Goal: Transaction & Acquisition: Purchase product/service

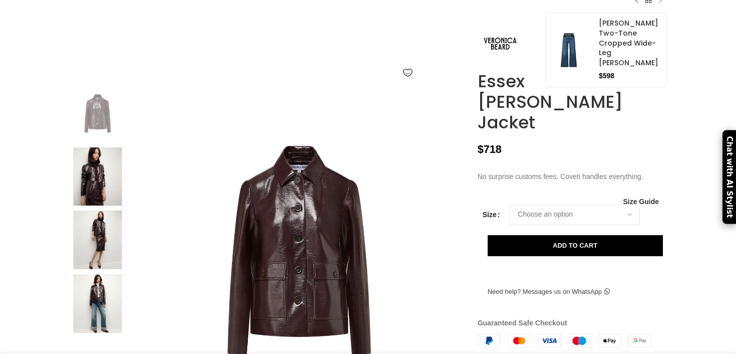
scroll to position [164, 0]
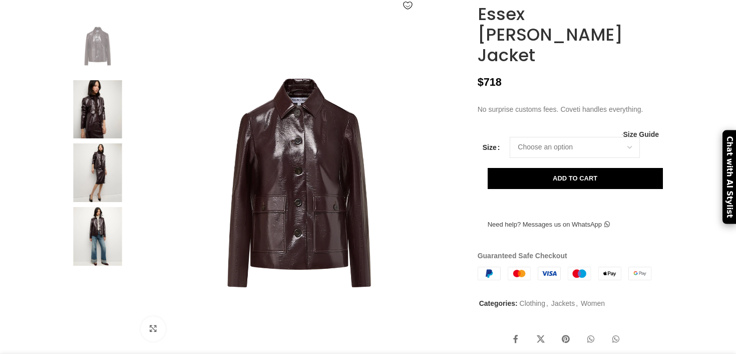
click at [103, 130] on img at bounding box center [97, 109] width 61 height 59
click at [103, 195] on img at bounding box center [97, 172] width 61 height 59
click at [98, 265] on img at bounding box center [97, 236] width 61 height 59
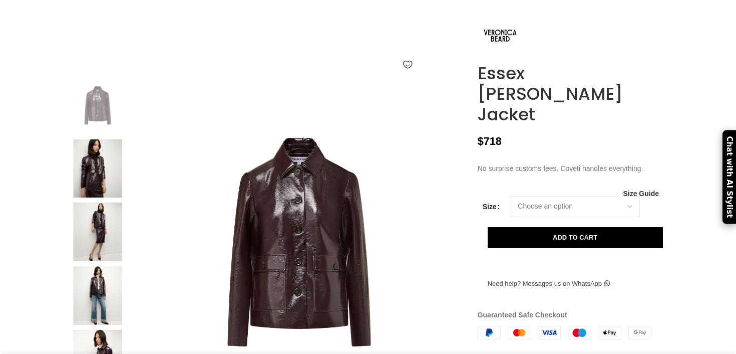
scroll to position [128, 0]
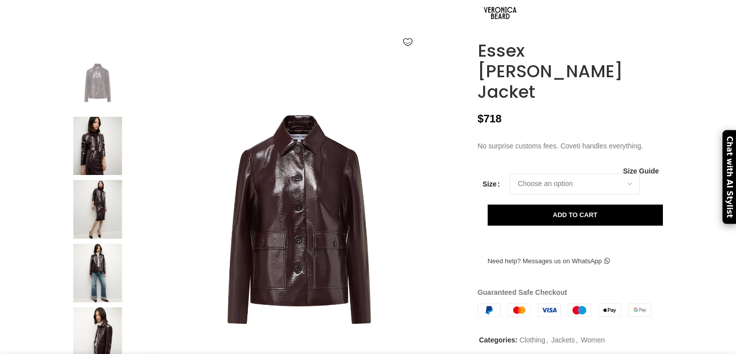
click at [100, 233] on img at bounding box center [97, 209] width 61 height 59
click at [100, 302] on img at bounding box center [97, 272] width 61 height 59
click at [85, 293] on img at bounding box center [97, 272] width 61 height 59
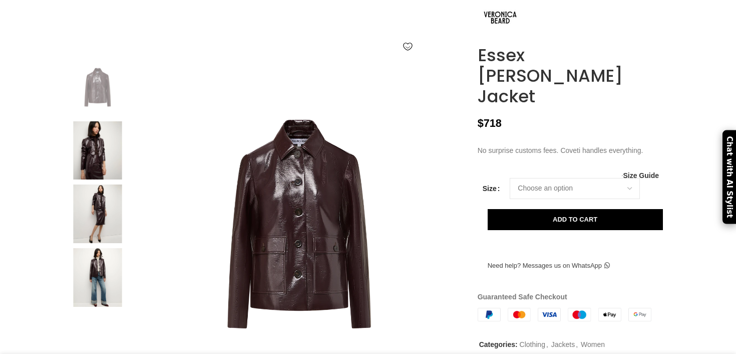
click at [98, 226] on img at bounding box center [97, 213] width 61 height 59
click at [99, 227] on img at bounding box center [97, 213] width 61 height 59
click at [91, 337] on img at bounding box center [97, 341] width 61 height 59
click at [91, 307] on img at bounding box center [97, 277] width 61 height 59
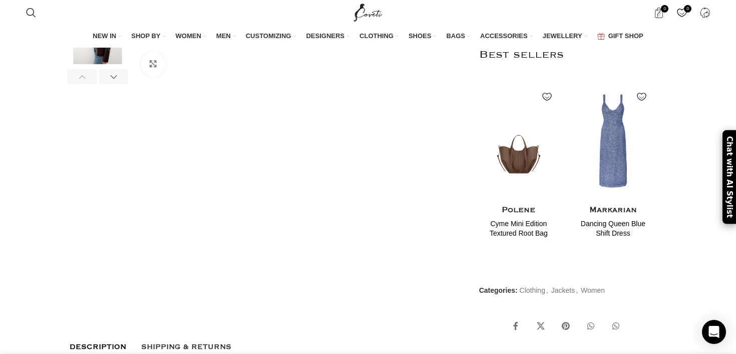
scroll to position [248, 0]
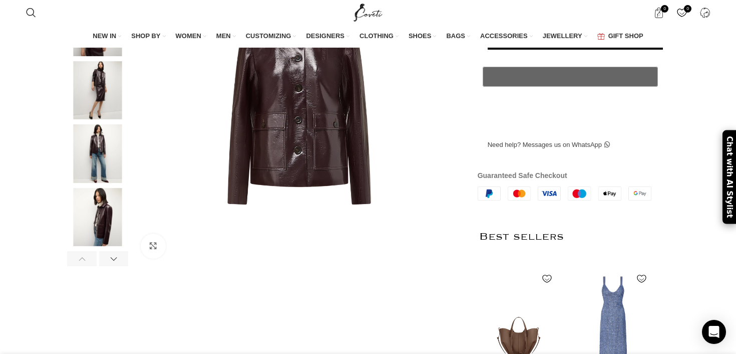
click at [124, 172] on img at bounding box center [97, 153] width 61 height 59
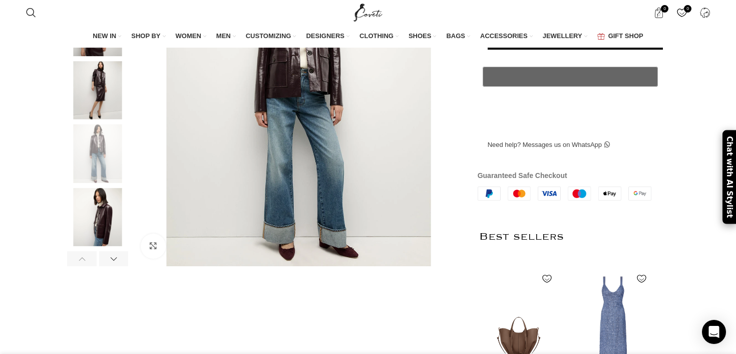
scroll to position [175, 0]
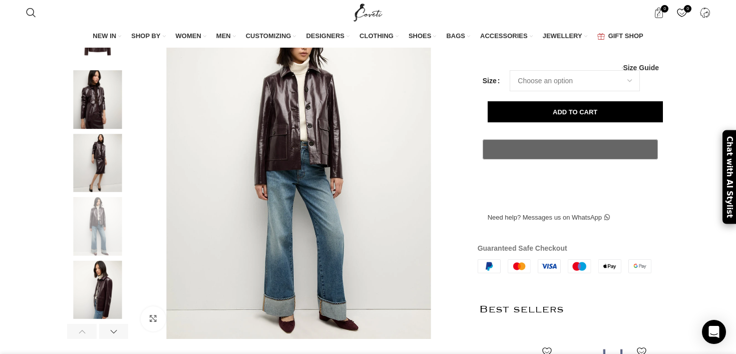
click at [111, 177] on img at bounding box center [97, 163] width 61 height 59
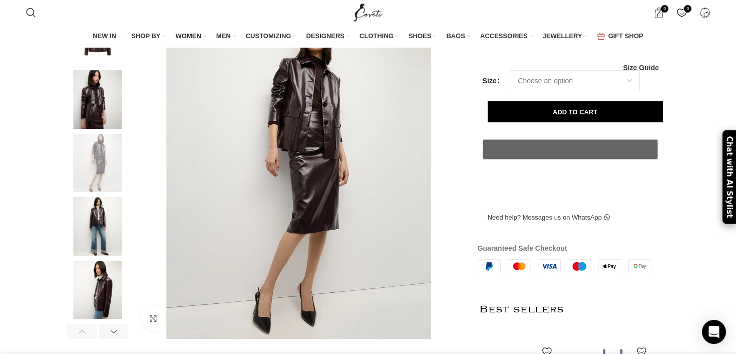
click at [105, 312] on img at bounding box center [97, 289] width 61 height 59
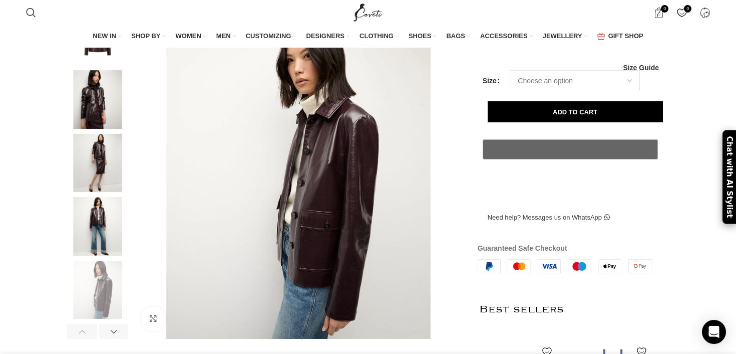
scroll to position [0, 738]
click at [103, 60] on img at bounding box center [97, 36] width 61 height 59
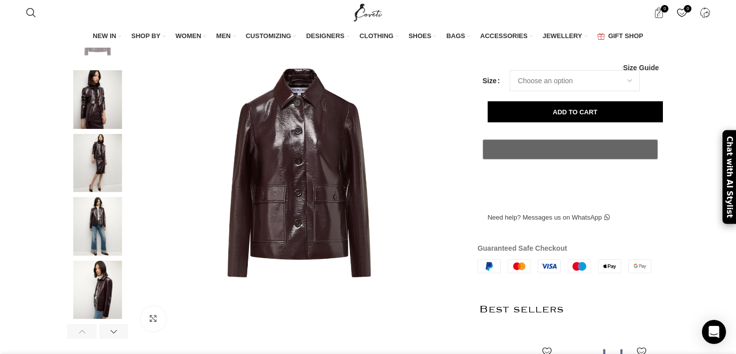
click at [148, 100] on div "Click to enlarge" at bounding box center [266, 173] width 398 height 332
click at [547, 91] on select "Choose an option 2 UK 4 UK 6 UK 8 UK 10 UK 12 UK 14 UK 16 UK" at bounding box center [575, 80] width 130 height 21
